Goal: Transaction & Acquisition: Purchase product/service

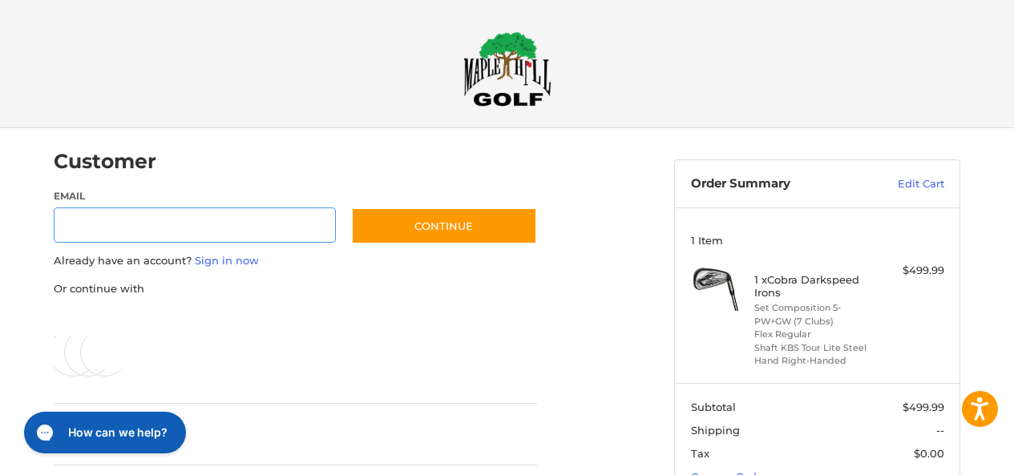
scroll to position [34, 0]
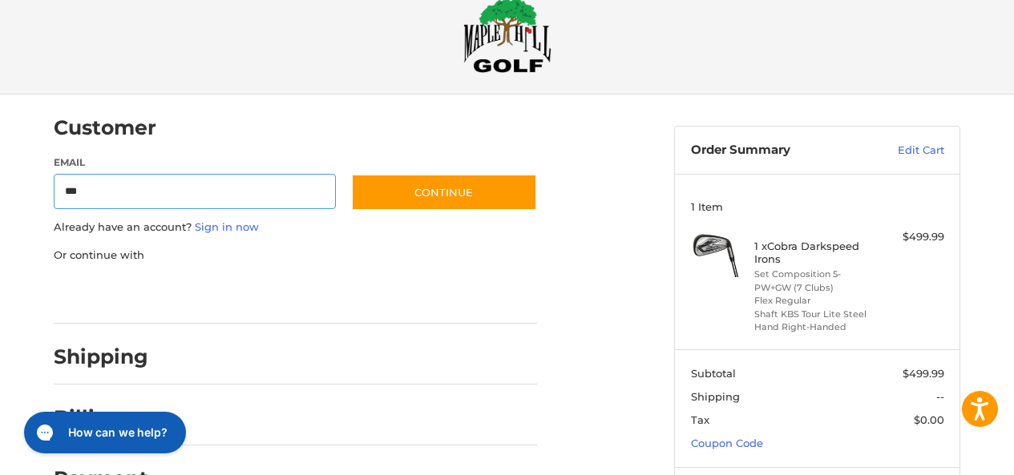
type input "**********"
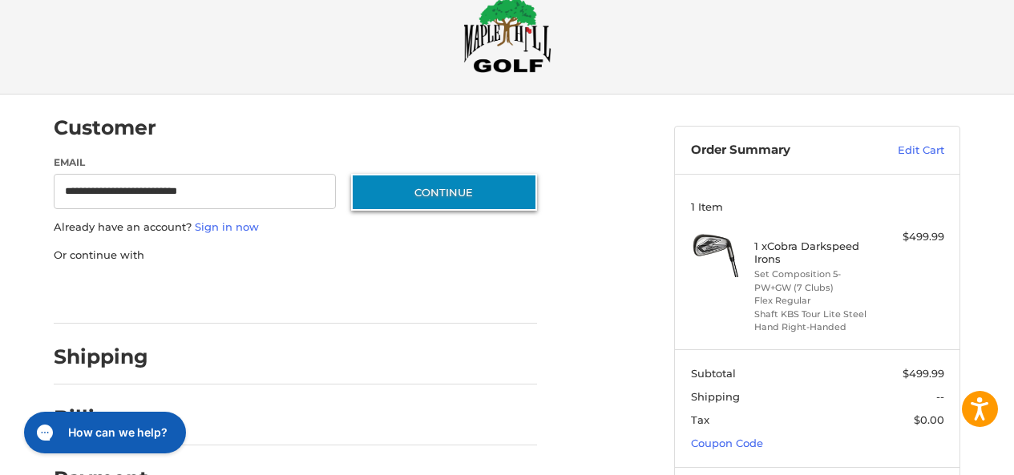
click at [403, 189] on button "Continue" at bounding box center [444, 192] width 186 height 37
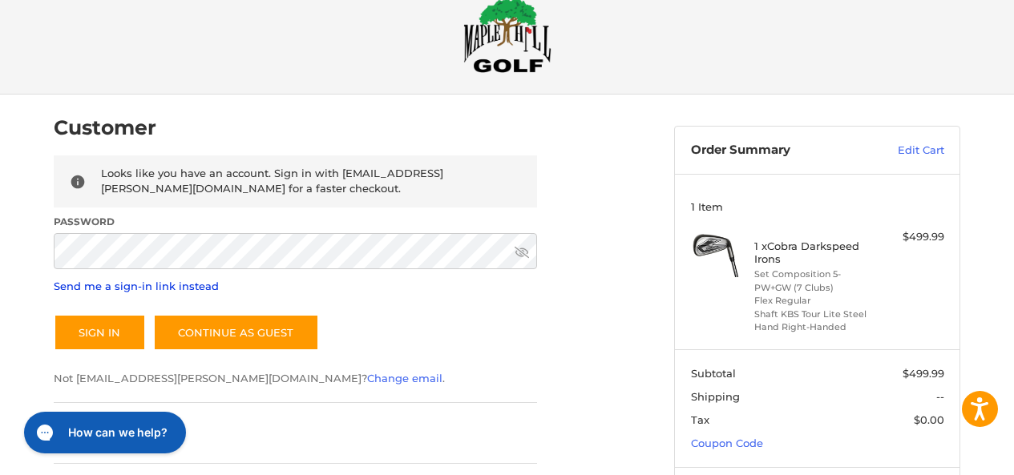
click at [112, 289] on link "Send me a sign-in link instead" at bounding box center [136, 286] width 165 height 13
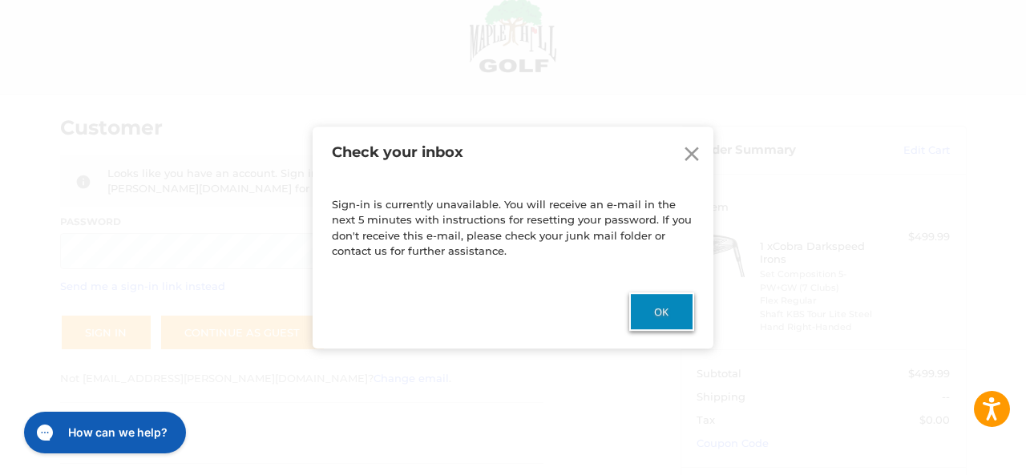
click at [669, 312] on button "Ok" at bounding box center [661, 311] width 65 height 38
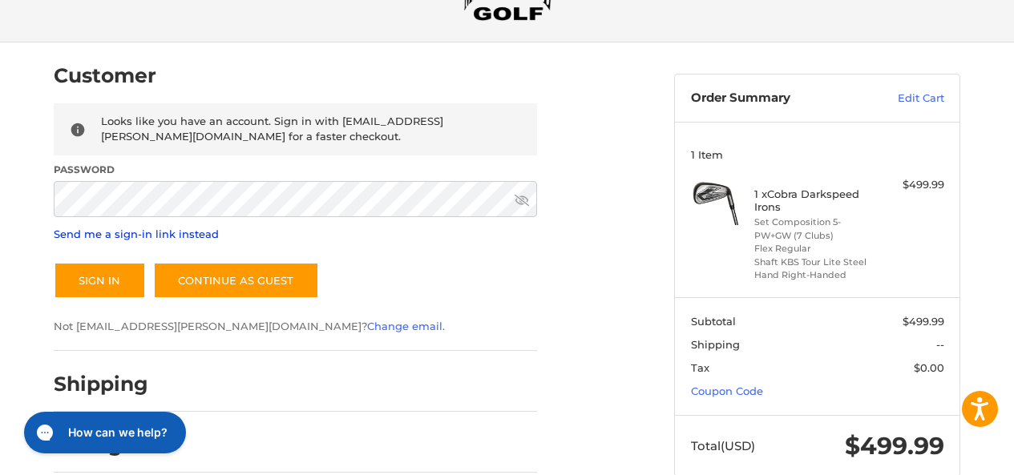
scroll to position [0, 0]
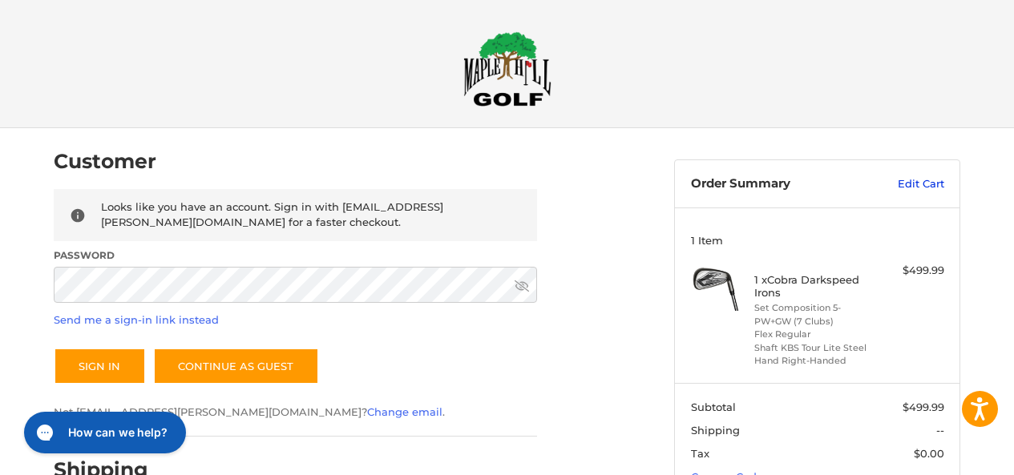
click at [920, 186] on link "Edit Cart" at bounding box center [903, 184] width 81 height 16
